Goal: Information Seeking & Learning: Understand process/instructions

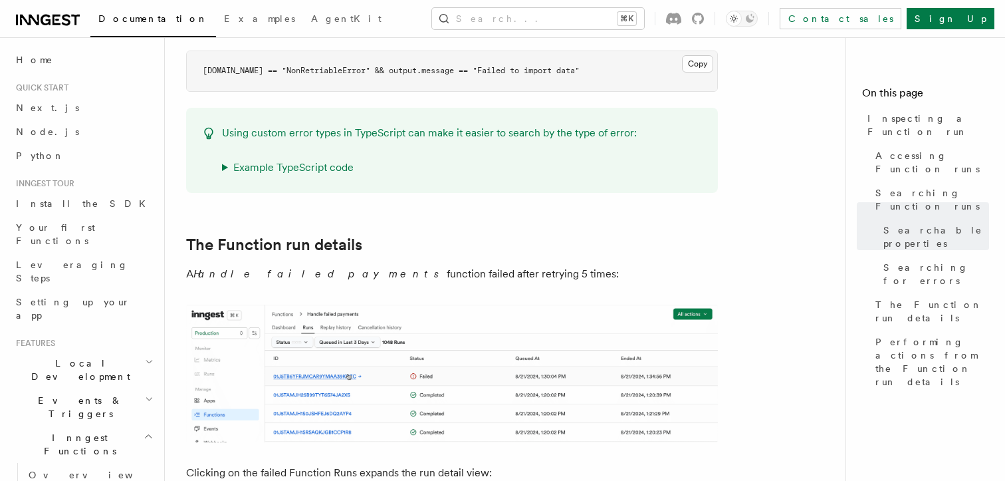
scroll to position [524, 0]
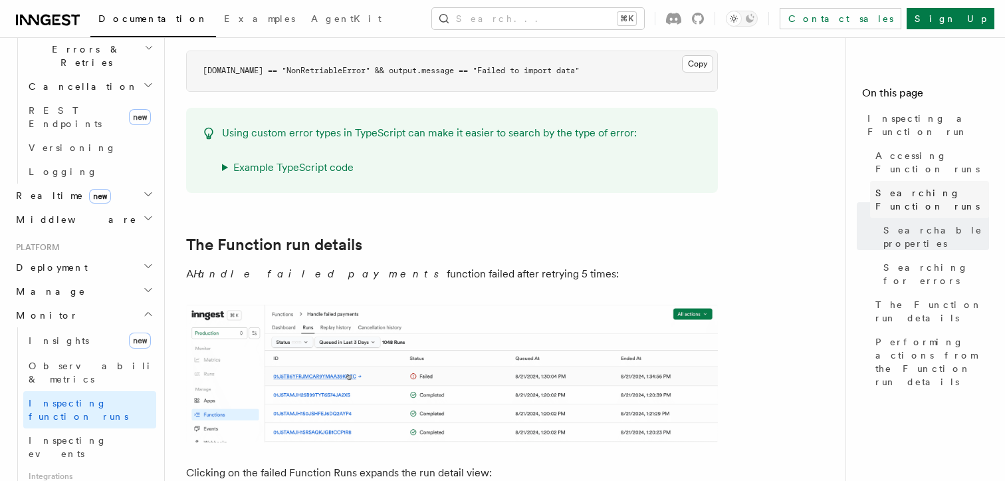
click at [902, 186] on span "Searching Function runs" at bounding box center [933, 199] width 114 height 27
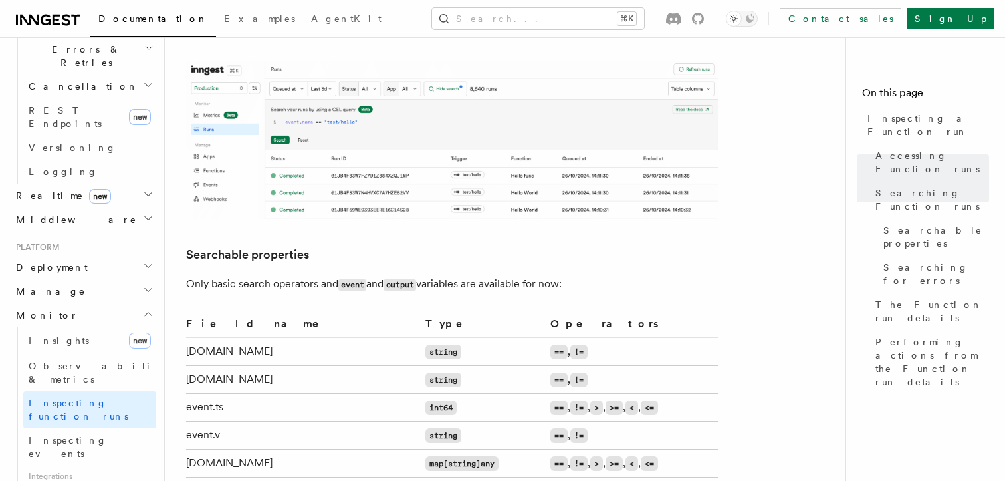
scroll to position [748, 0]
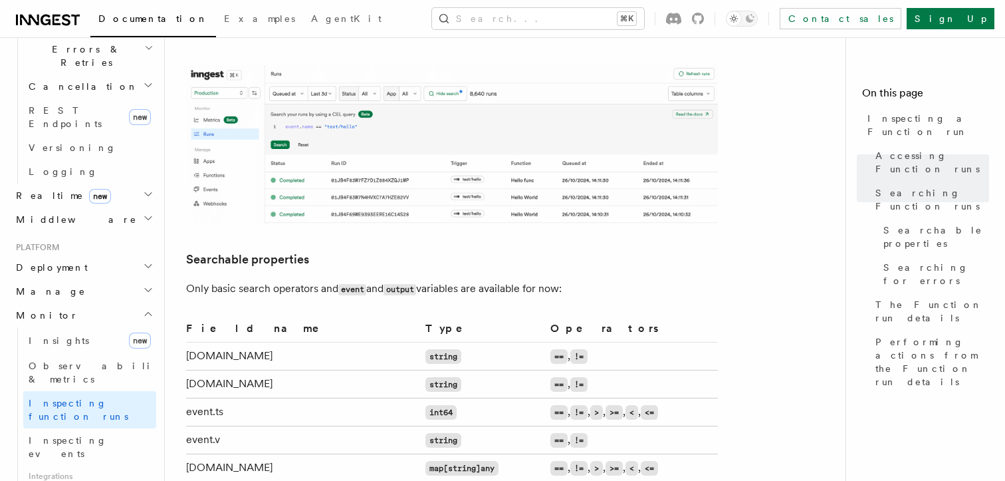
click at [214, 370] on td "[DOMAIN_NAME]" at bounding box center [303, 384] width 234 height 28
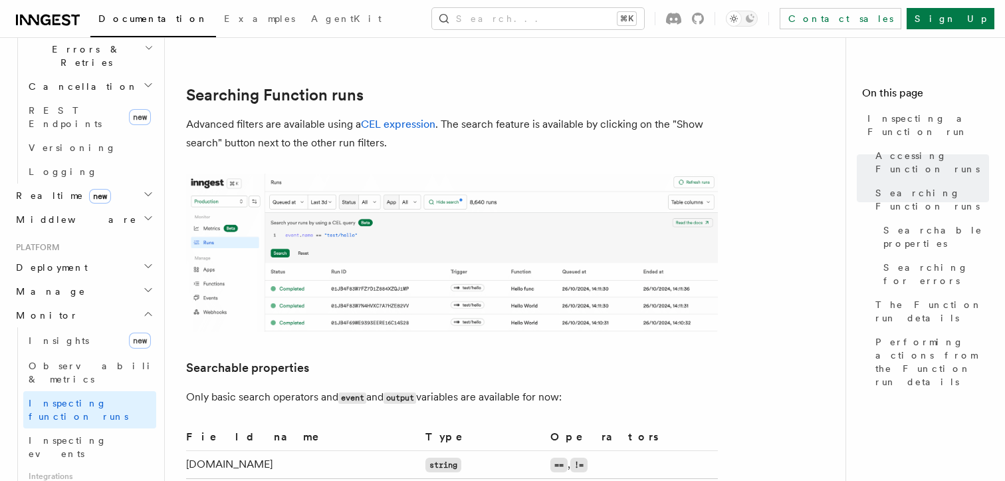
scroll to position [639, 0]
copy td "[DOMAIN_NAME]"
